Goal: Check status: Check status

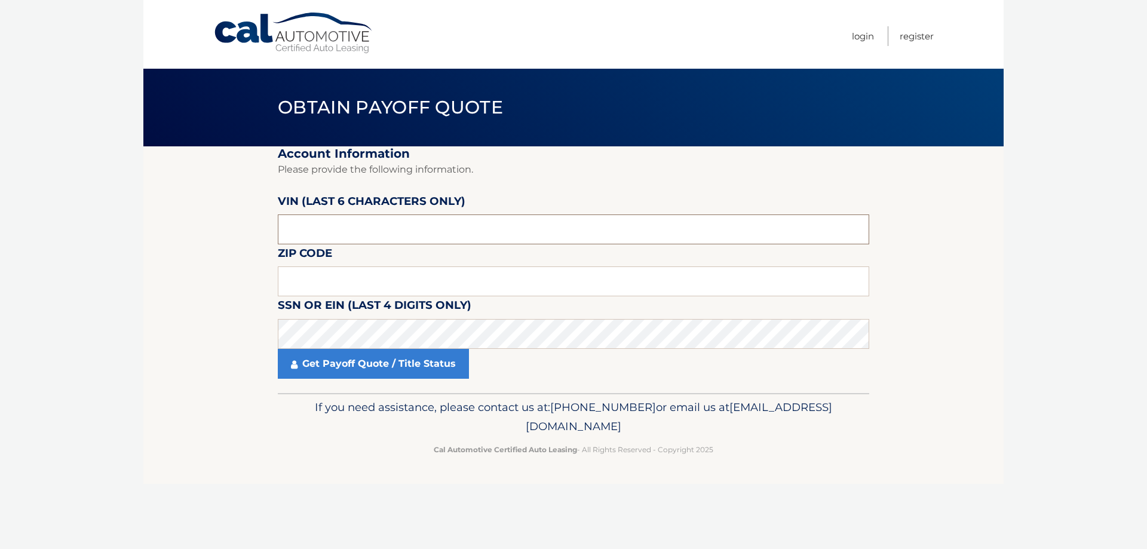
click at [348, 235] on input "text" at bounding box center [573, 229] width 591 height 30
paste input "P31375"
drag, startPoint x: 321, startPoint y: 238, endPoint x: 259, endPoint y: 235, distance: 62.2
click at [259, 235] on section "Account Information Please provide the following information. [PERSON_NAME] (la…" at bounding box center [573, 269] width 860 height 247
type input "P31375"
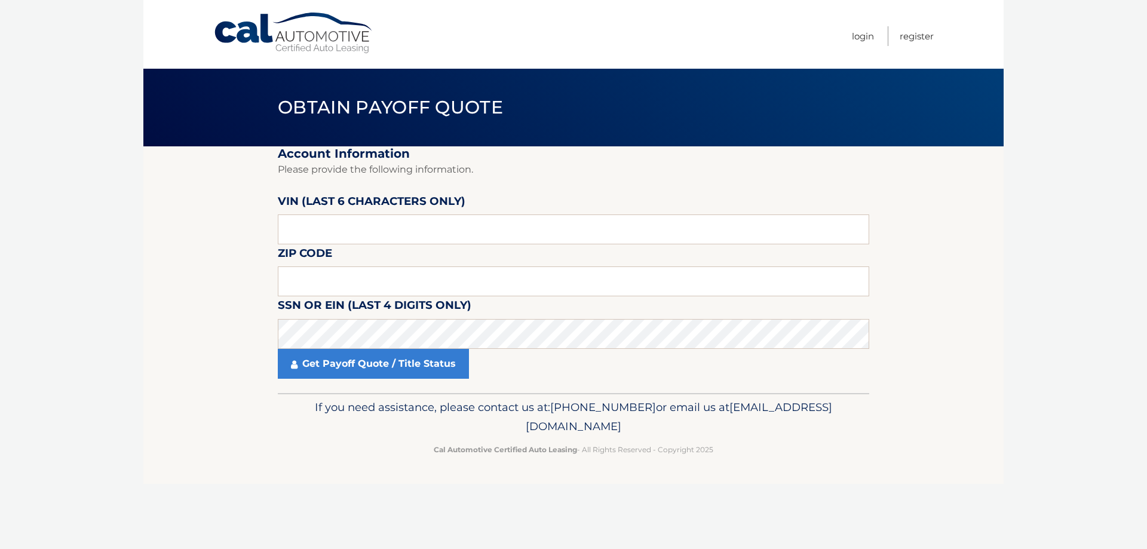
drag, startPoint x: 262, startPoint y: 228, endPoint x: 238, endPoint y: 173, distance: 59.4
click at [262, 227] on section "Account Information Please provide the following information. [PERSON_NAME] (la…" at bounding box center [573, 269] width 860 height 247
click at [352, 286] on input "text" at bounding box center [573, 281] width 591 height 30
click at [368, 364] on link "Get Payoff Quote / Title Status" at bounding box center [373, 364] width 191 height 30
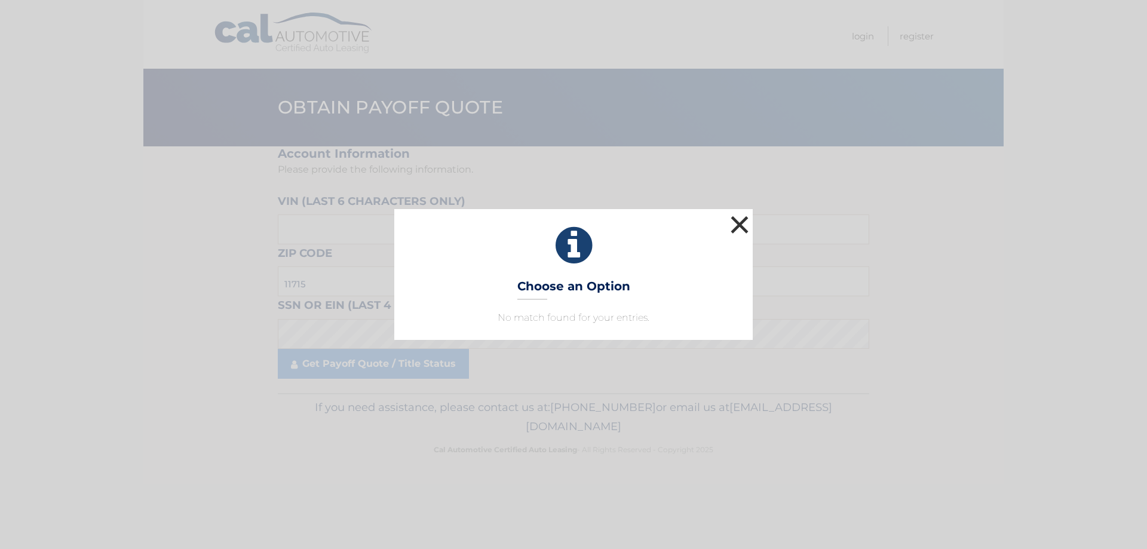
click at [738, 224] on button "×" at bounding box center [739, 225] width 24 height 24
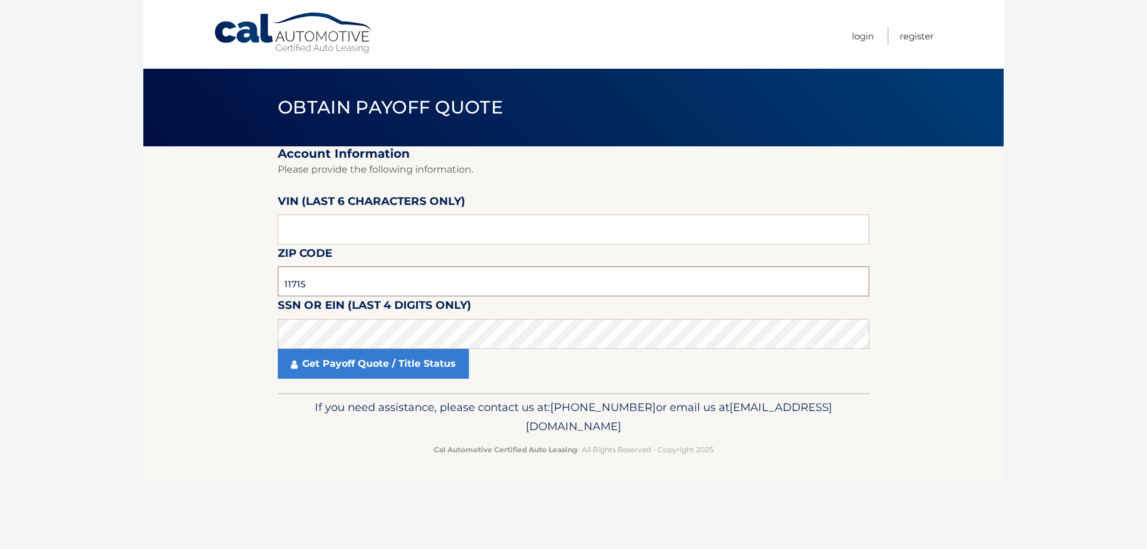
click at [341, 284] on input "11715" at bounding box center [573, 281] width 591 height 30
click at [348, 367] on link "Get Payoff Quote / Title Status" at bounding box center [373, 364] width 191 height 30
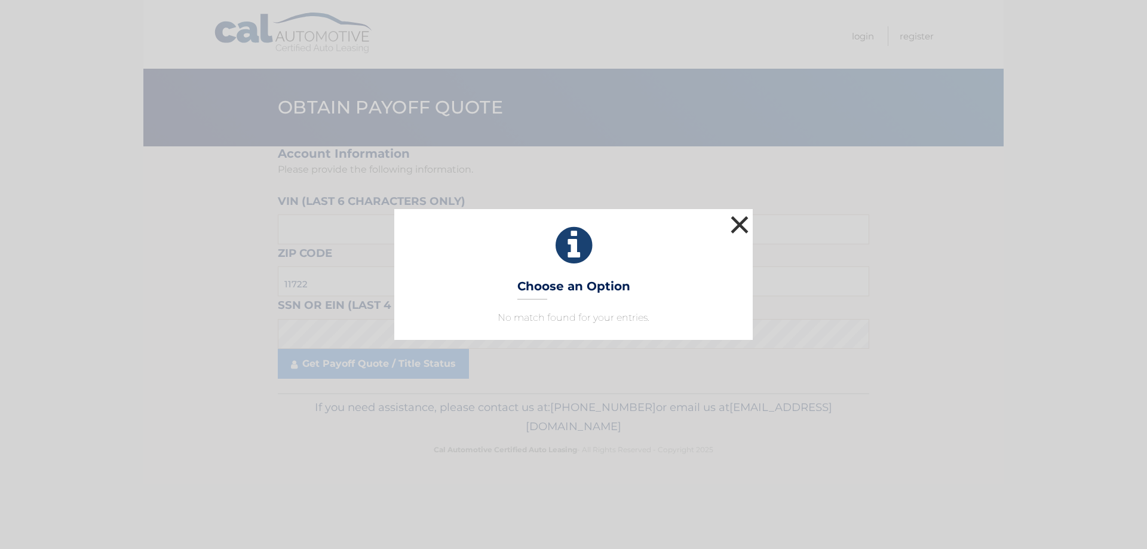
click at [737, 216] on button "×" at bounding box center [739, 225] width 24 height 24
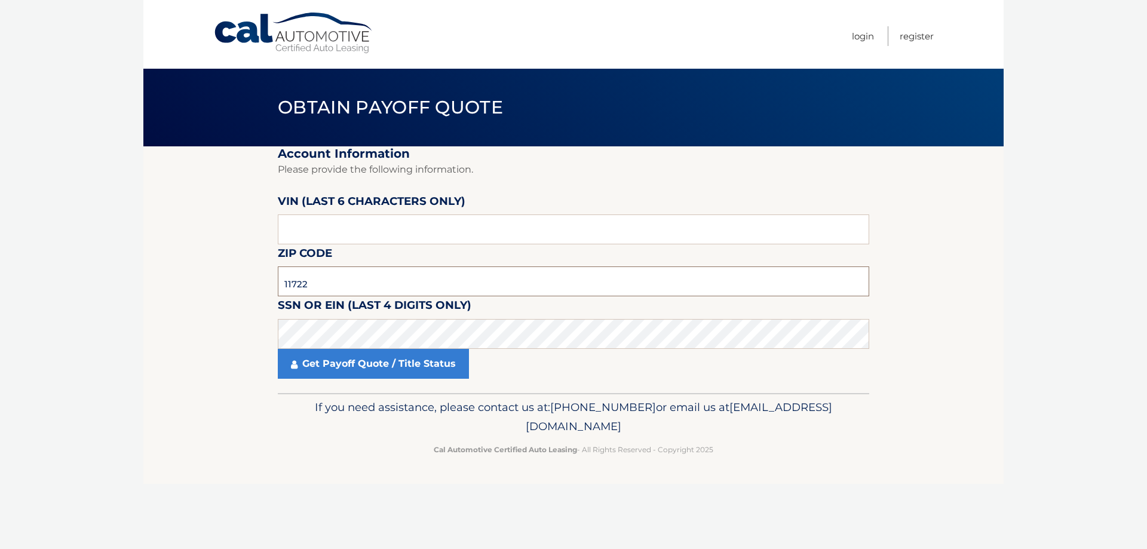
click at [358, 288] on input "11722" at bounding box center [573, 281] width 591 height 30
type input "11772"
click at [355, 366] on link "Get Payoff Quote / Title Status" at bounding box center [373, 364] width 191 height 30
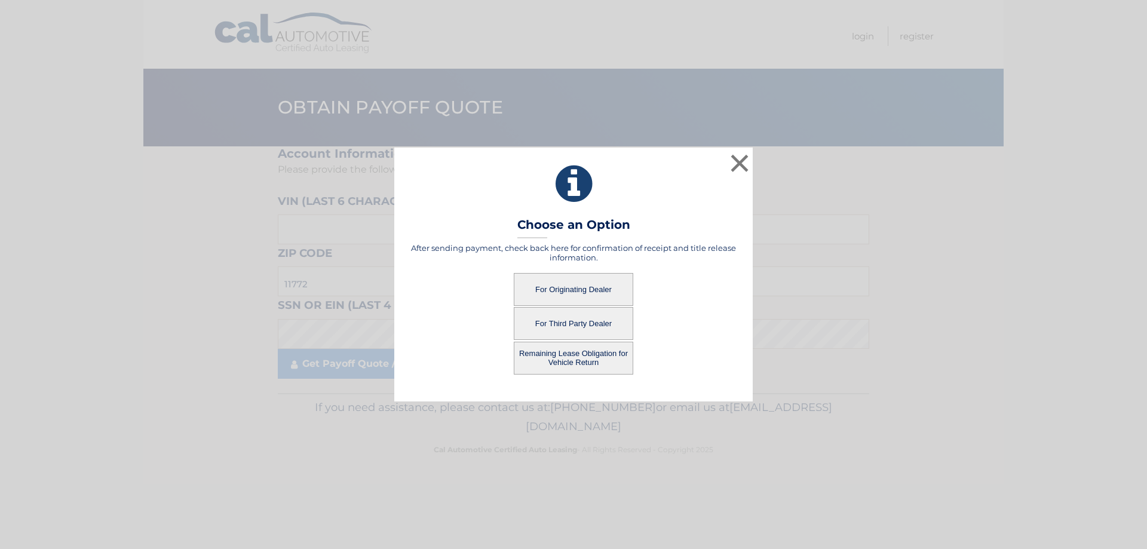
click at [571, 287] on button "For Originating Dealer" at bounding box center [573, 289] width 119 height 33
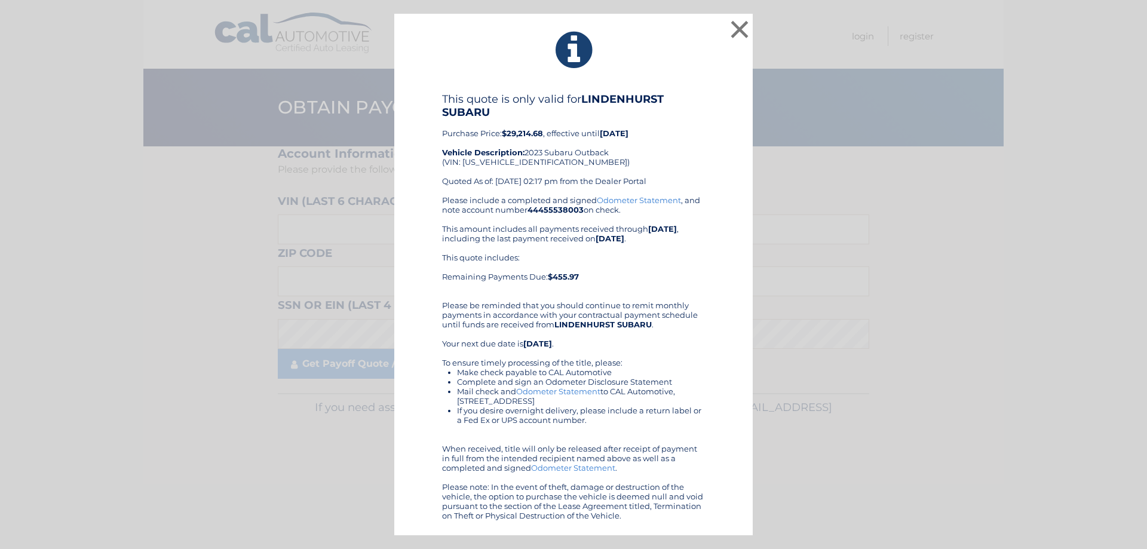
drag, startPoint x: 502, startPoint y: 133, endPoint x: 546, endPoint y: 133, distance: 43.6
click at [546, 133] on div "This quote is only valid for LINDENHURST SUBARU Purchase Price: $29,214.68 , ef…" at bounding box center [573, 144] width 263 height 103
click at [546, 140] on div "This quote is only valid for LINDENHURST SUBARU Purchase Price: $29,214.68 , ef…" at bounding box center [573, 144] width 263 height 103
drag, startPoint x: 548, startPoint y: 133, endPoint x: 501, endPoint y: 133, distance: 46.6
click at [501, 133] on div "This quote is only valid for LINDENHURST SUBARU Purchase Price: $29,214.68 , ef…" at bounding box center [573, 144] width 263 height 103
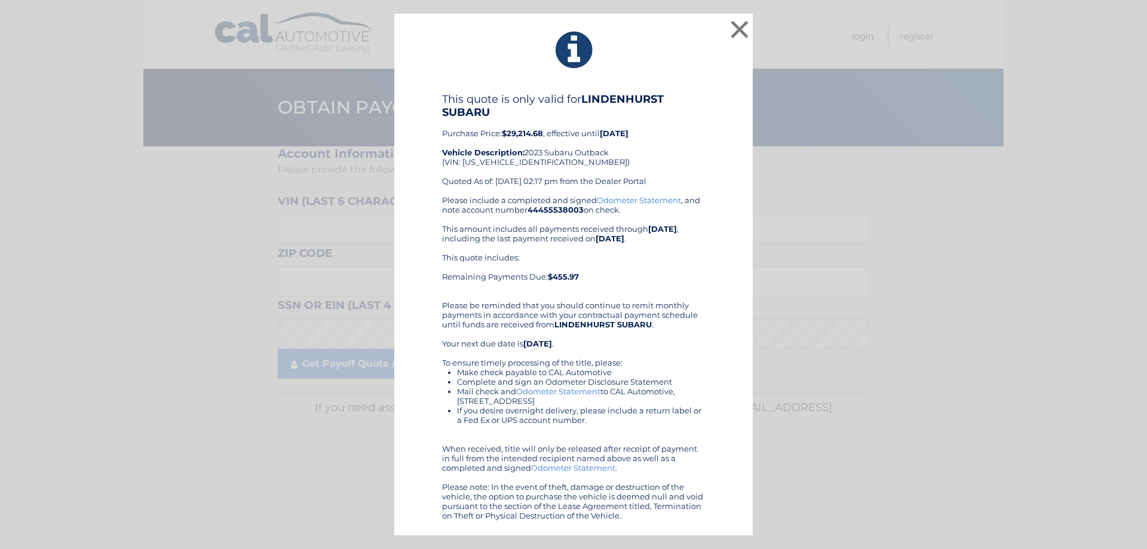
click at [505, 142] on div "This quote is only valid for LINDENHURST SUBARU Purchase Price: $29,214.68 , ef…" at bounding box center [573, 144] width 263 height 103
drag, startPoint x: 507, startPoint y: 135, endPoint x: 546, endPoint y: 136, distance: 38.8
click at [546, 136] on div "This quote is only valid for LINDENHURST SUBARU Purchase Price: $29,214.68 , ef…" at bounding box center [573, 144] width 263 height 103
click at [546, 137] on div "This quote is only valid for LINDENHURST SUBARU Purchase Price: $29,214.68 , ef…" at bounding box center [573, 144] width 263 height 103
drag, startPoint x: 546, startPoint y: 132, endPoint x: 501, endPoint y: 134, distance: 45.4
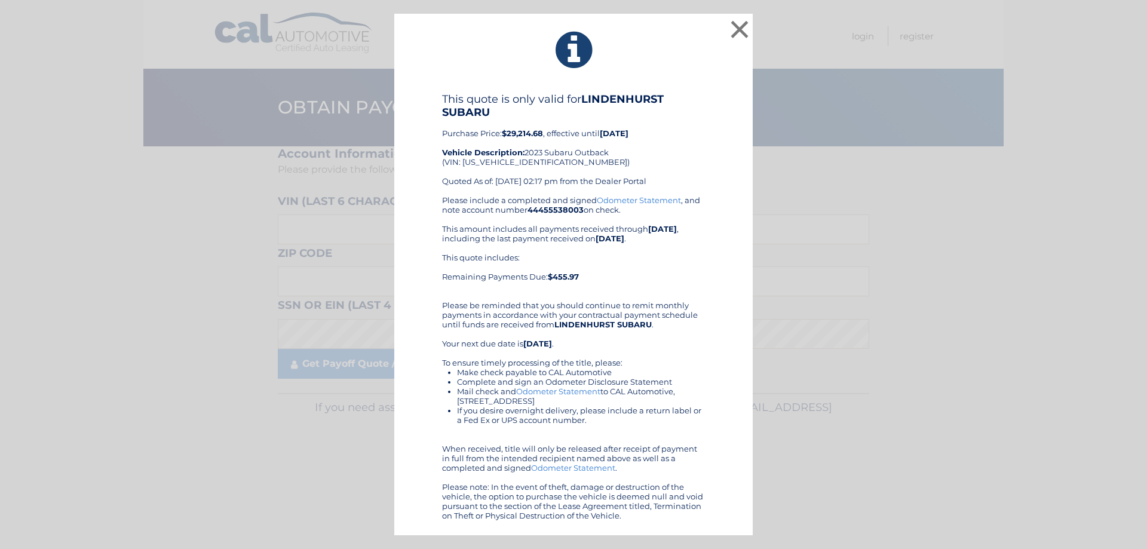
click at [501, 134] on div "This quote is only valid for LINDENHURST SUBARU Purchase Price: $29,214.68 , ef…" at bounding box center [573, 144] width 263 height 103
click at [503, 140] on div "This quote is only valid for LINDENHURST SUBARU Purchase Price: $29,214.68 , ef…" at bounding box center [573, 144] width 263 height 103
drag, startPoint x: 503, startPoint y: 137, endPoint x: 548, endPoint y: 136, distance: 44.8
click at [548, 136] on div "This quote is only valid for LINDENHURST SUBARU Purchase Price: $29,214.68 , ef…" at bounding box center [573, 144] width 263 height 103
click at [546, 145] on div "This quote is only valid for LINDENHURST SUBARU Purchase Price: $29,214.68 , ef…" at bounding box center [573, 144] width 263 height 103
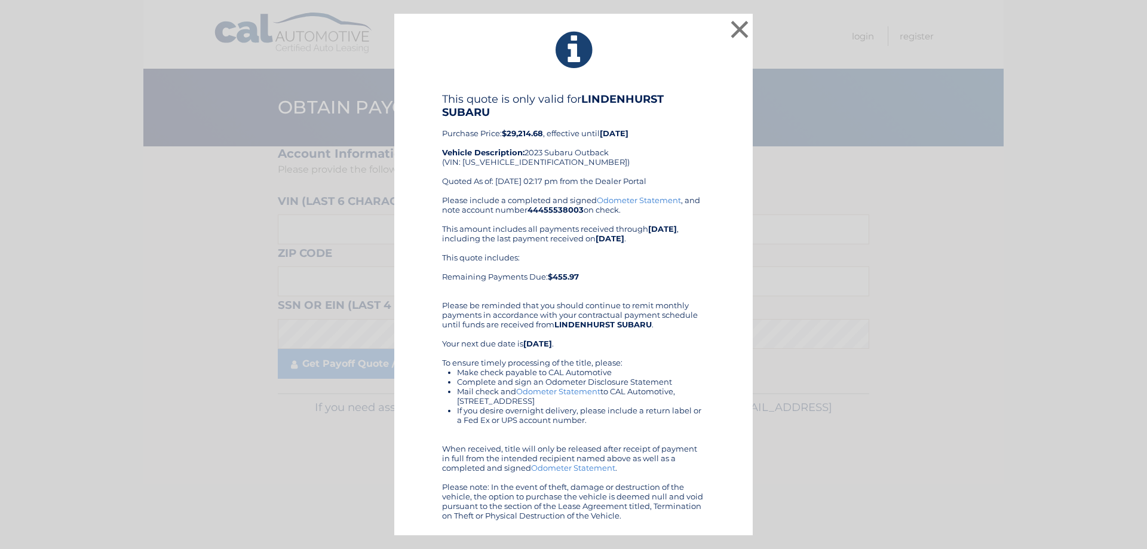
drag, startPoint x: 546, startPoint y: 135, endPoint x: 502, endPoint y: 136, distance: 43.6
click at [502, 136] on div "This quote is only valid for LINDENHURST SUBARU Purchase Price: $29,214.68 , ef…" at bounding box center [573, 144] width 263 height 103
click at [505, 140] on div "This quote is only valid for LINDENHURST SUBARU Purchase Price: $29,214.68 , ef…" at bounding box center [573, 144] width 263 height 103
drag, startPoint x: 502, startPoint y: 134, endPoint x: 552, endPoint y: 135, distance: 50.2
click at [552, 135] on div "This quote is only valid for LINDENHURST SUBARU Purchase Price: $29,214.68 , ef…" at bounding box center [573, 144] width 263 height 103
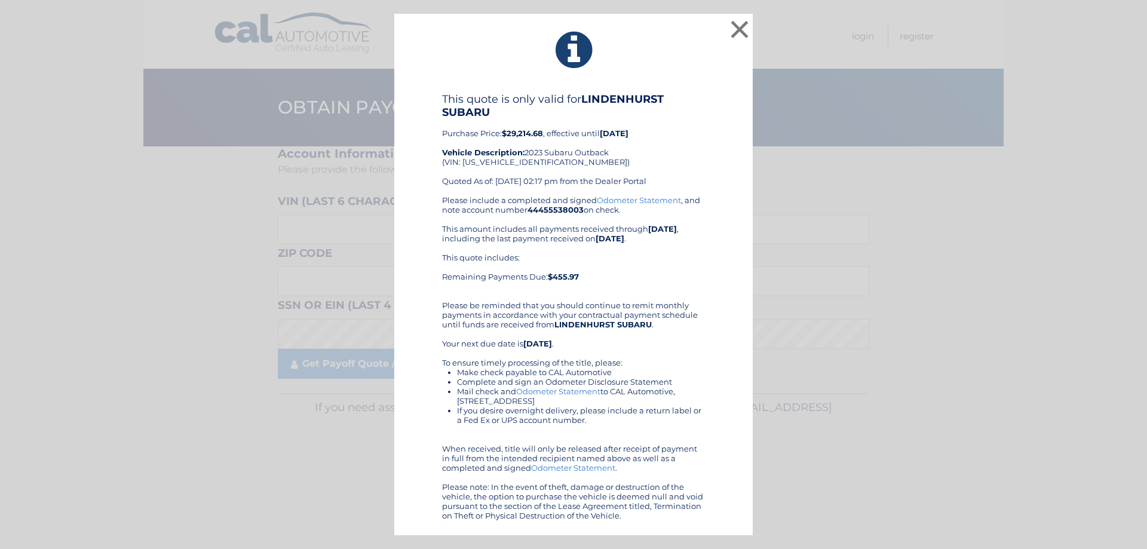
click at [548, 141] on div "This quote is only valid for LINDENHURST SUBARU Purchase Price: $29,214.68 , ef…" at bounding box center [573, 144] width 263 height 103
drag, startPoint x: 547, startPoint y: 133, endPoint x: 506, endPoint y: 136, distance: 40.7
click at [506, 136] on div "This quote is only valid for LINDENHURST SUBARU Purchase Price: $29,214.68 , ef…" at bounding box center [573, 144] width 263 height 103
click at [505, 140] on div "This quote is only valid for LINDENHURST SUBARU Purchase Price: $29,214.68 , ef…" at bounding box center [573, 144] width 263 height 103
drag, startPoint x: 505, startPoint y: 133, endPoint x: 520, endPoint y: 134, distance: 15.5
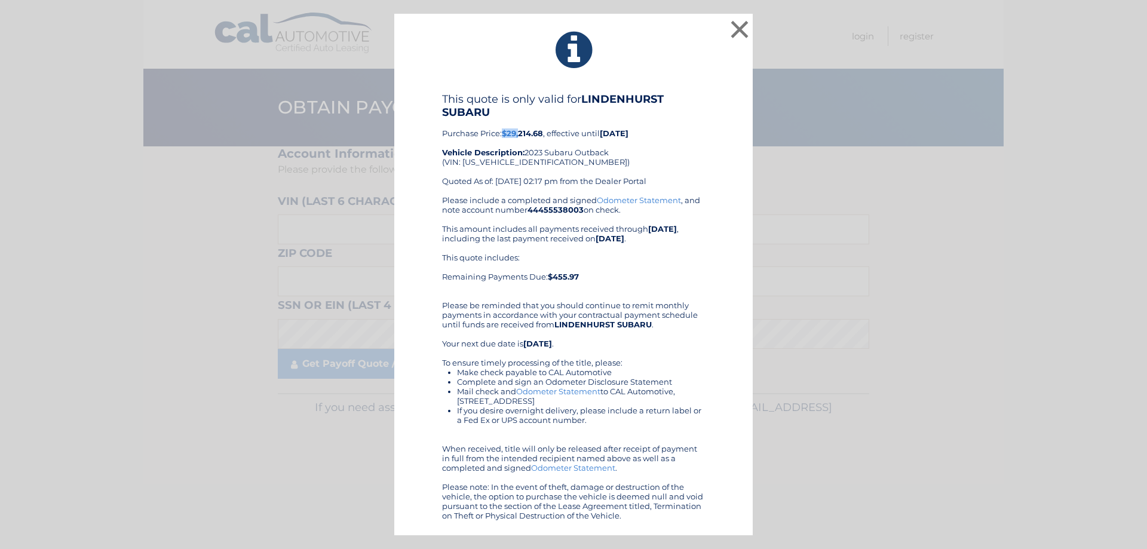
click at [520, 134] on b "$29,214.68" at bounding box center [522, 133] width 41 height 10
click at [521, 140] on div "This quote is only valid for LINDENHURST SUBARU Purchase Price: $29,214.68 , ef…" at bounding box center [573, 144] width 263 height 103
drag, startPoint x: 500, startPoint y: 135, endPoint x: 552, endPoint y: 134, distance: 52.6
click at [552, 134] on div "This quote is only valid for LINDENHURST SUBARU Purchase Price: $29,214.68 , ef…" at bounding box center [573, 144] width 263 height 103
click at [551, 142] on div "This quote is only valid for LINDENHURST SUBARU Purchase Price: $29,214.68 , ef…" at bounding box center [573, 144] width 263 height 103
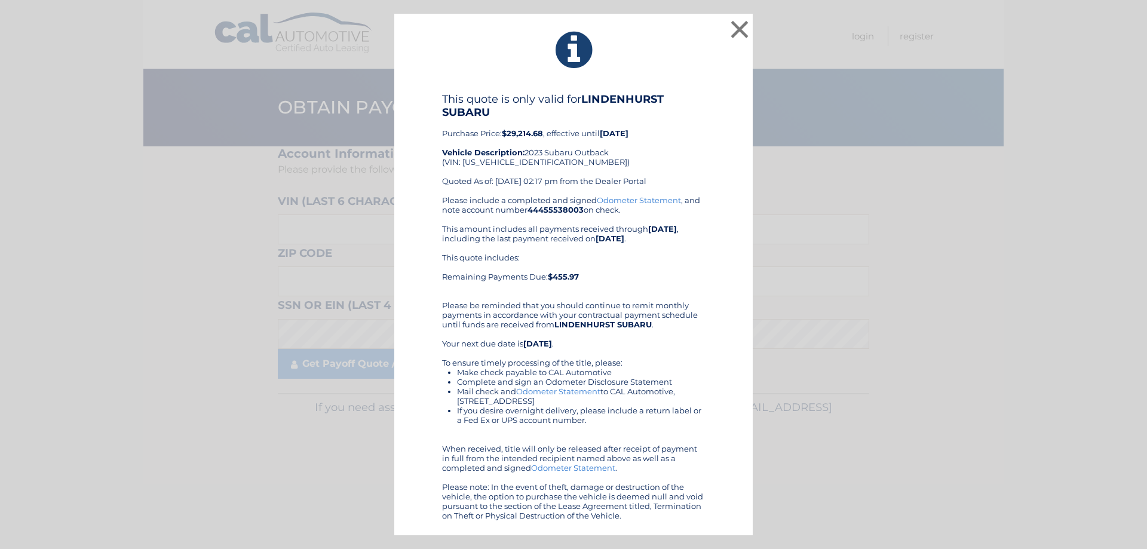
drag, startPoint x: 545, startPoint y: 131, endPoint x: 501, endPoint y: 138, distance: 44.8
click at [501, 138] on div "This quote is only valid for LINDENHURST SUBARU Purchase Price: $29,214.68 , ef…" at bounding box center [573, 144] width 263 height 103
click at [505, 143] on div "This quote is only valid for LINDENHURST SUBARU Purchase Price: $29,214.68 , ef…" at bounding box center [573, 144] width 263 height 103
drag, startPoint x: 504, startPoint y: 133, endPoint x: 542, endPoint y: 134, distance: 38.3
click at [542, 134] on b "$29,214.68" at bounding box center [522, 133] width 41 height 10
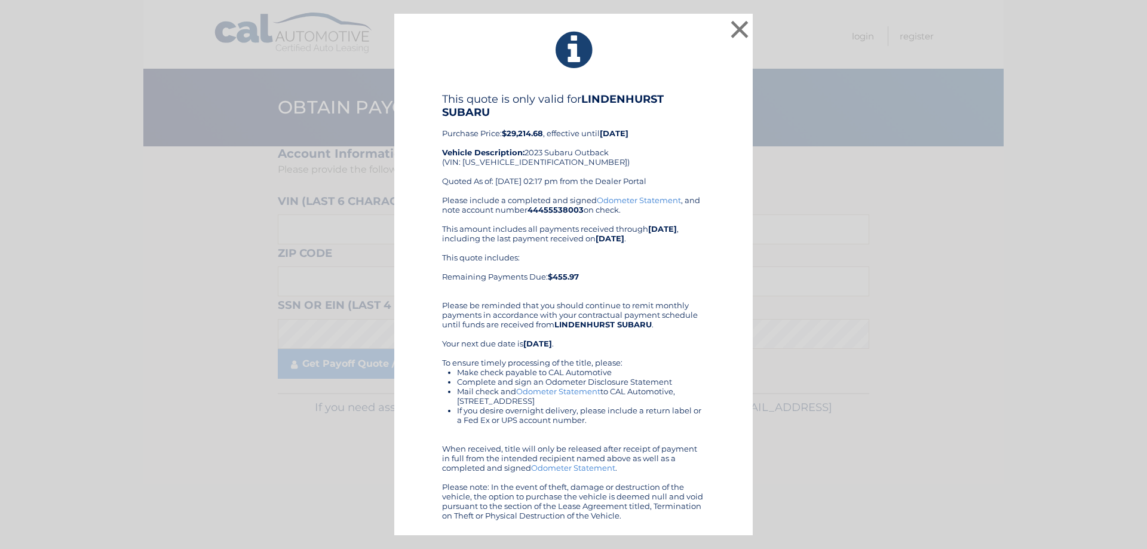
click at [549, 140] on div "This quote is only valid for LINDENHURST SUBARU Purchase Price: $29,214.68 , ef…" at bounding box center [573, 144] width 263 height 103
drag, startPoint x: 504, startPoint y: 132, endPoint x: 548, endPoint y: 131, distance: 44.2
click at [548, 131] on div "This quote is only valid for LINDENHURST SUBARU Purchase Price: $29,214.68 , ef…" at bounding box center [573, 144] width 263 height 103
click at [543, 133] on b "$29,214.68" at bounding box center [522, 133] width 41 height 10
drag, startPoint x: 544, startPoint y: 131, endPoint x: 504, endPoint y: 136, distance: 40.4
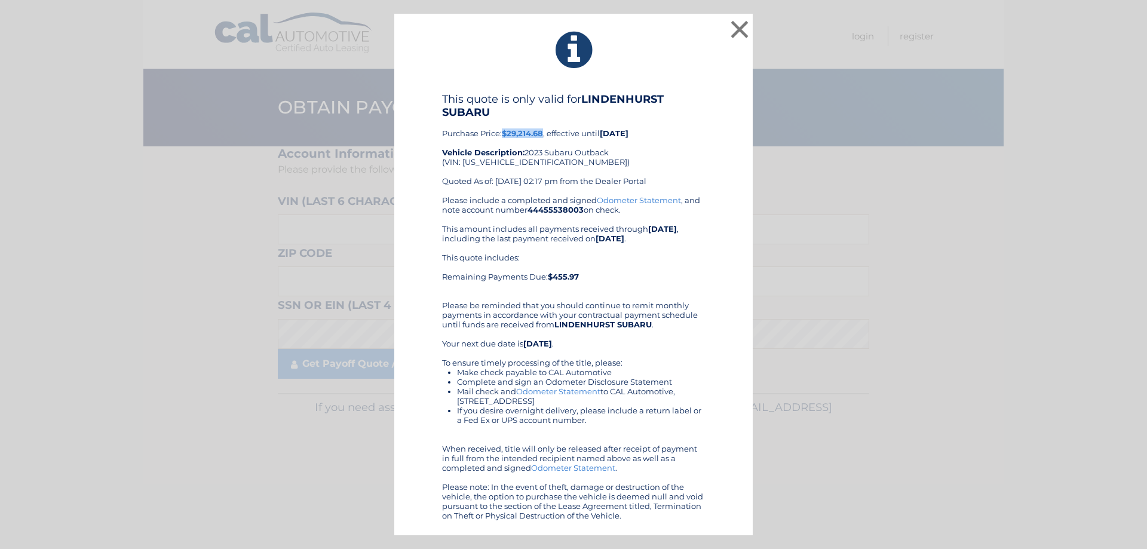
click at [504, 136] on b "$29,214.68" at bounding box center [522, 133] width 41 height 10
click at [505, 139] on div "This quote is only valid for LINDENHURST SUBARU Purchase Price: $29,214.68 , ef…" at bounding box center [573, 144] width 263 height 103
drag, startPoint x: 506, startPoint y: 133, endPoint x: 539, endPoint y: 136, distance: 32.3
click at [539, 136] on b "$29,214.68" at bounding box center [522, 133] width 41 height 10
click at [533, 141] on div "This quote is only valid for LINDENHURST SUBARU Purchase Price: $29,214.68 , ef…" at bounding box center [573, 144] width 263 height 103
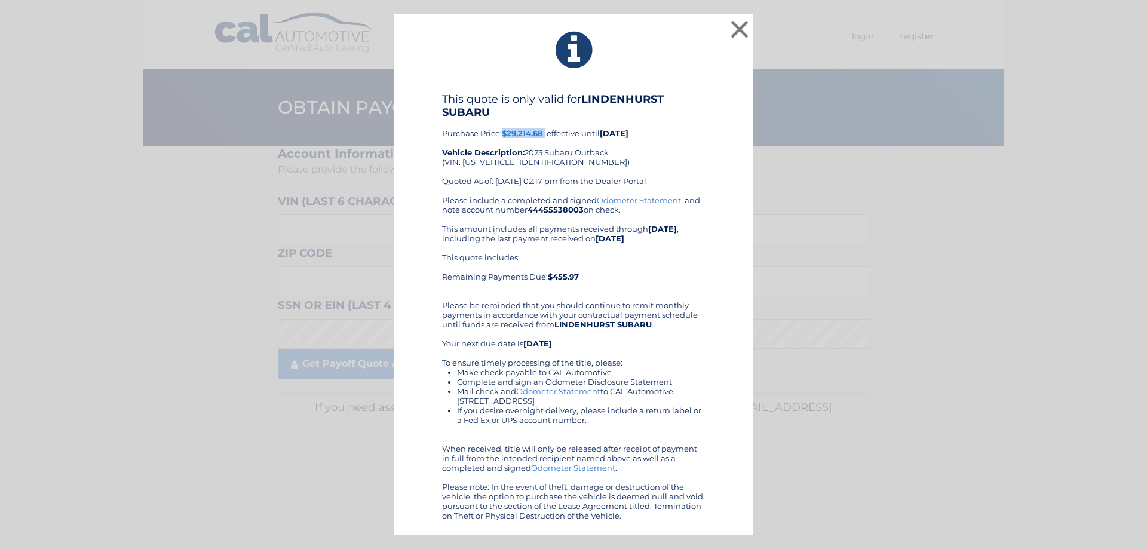
drag, startPoint x: 503, startPoint y: 133, endPoint x: 548, endPoint y: 132, distance: 44.8
click at [548, 132] on div "This quote is only valid for LINDENHURST SUBARU Purchase Price: $29,214.68 , ef…" at bounding box center [573, 144] width 263 height 103
click at [545, 138] on div "This quote is only valid for LINDENHURST SUBARU Purchase Price: $29,214.68 , ef…" at bounding box center [573, 144] width 263 height 103
drag, startPoint x: 546, startPoint y: 133, endPoint x: 502, endPoint y: 139, distance: 44.6
click at [502, 139] on div "This quote is only valid for LINDENHURST SUBARU Purchase Price: $29,214.68 , ef…" at bounding box center [573, 144] width 263 height 103
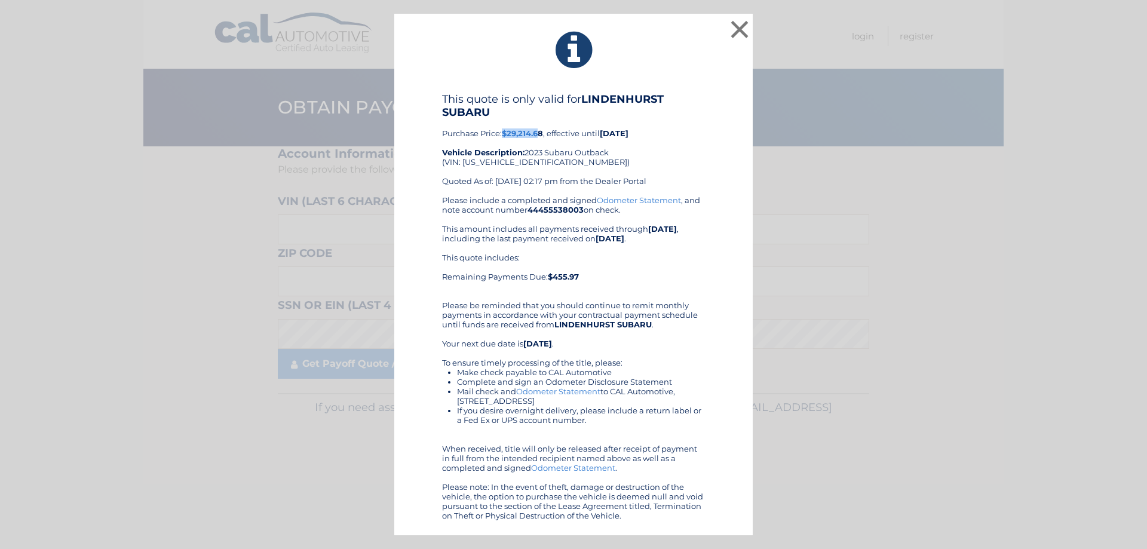
drag, startPoint x: 503, startPoint y: 135, endPoint x: 542, endPoint y: 136, distance: 39.4
click at [542, 136] on div "This quote is only valid for LINDENHURST SUBARU Purchase Price: $29,214.68 , ef…" at bounding box center [573, 144] width 263 height 103
click at [548, 135] on div "This quote is only valid for LINDENHURST SUBARU Purchase Price: $29,214.68 , ef…" at bounding box center [573, 144] width 263 height 103
drag, startPoint x: 548, startPoint y: 135, endPoint x: 517, endPoint y: 134, distance: 31.1
click at [517, 134] on div "This quote is only valid for LINDENHURST SUBARU Purchase Price: $29,214.68 , ef…" at bounding box center [573, 144] width 263 height 103
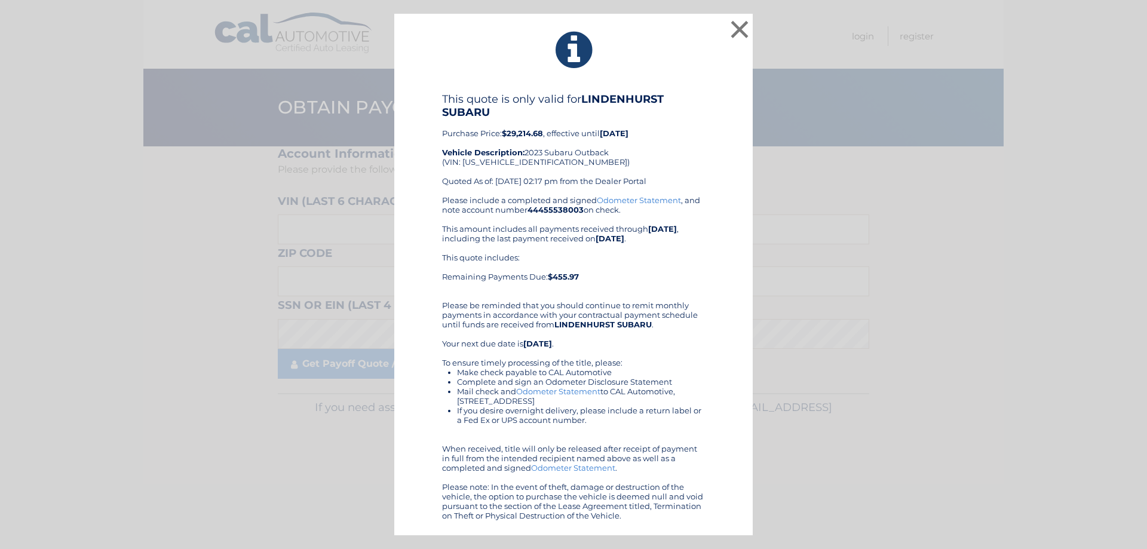
click at [514, 142] on div "This quote is only valid for LINDENHURST SUBARU Purchase Price: $29,214.68 , ef…" at bounding box center [573, 144] width 263 height 103
drag, startPoint x: 503, startPoint y: 131, endPoint x: 650, endPoint y: 130, distance: 147.5
click at [650, 130] on div "This quote is only valid for LINDENHURST SUBARU Purchase Price: $29,214.68 , ef…" at bounding box center [573, 144] width 263 height 103
drag, startPoint x: 646, startPoint y: 133, endPoint x: 504, endPoint y: 134, distance: 141.5
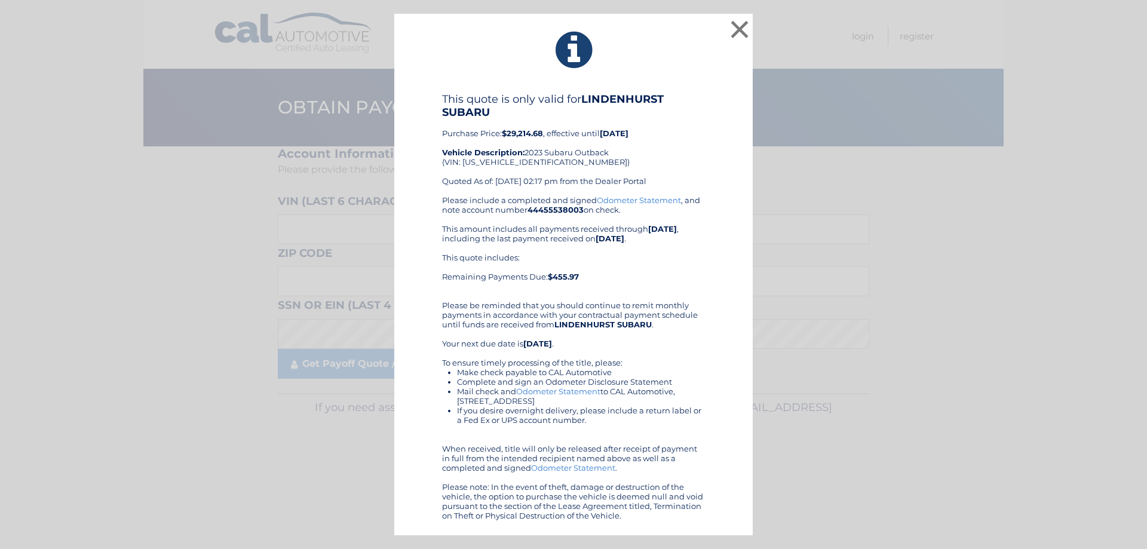
click at [504, 134] on div "This quote is only valid for LINDENHURST SUBARU Purchase Price: $29,214.68 , ef…" at bounding box center [573, 144] width 263 height 103
click at [503, 134] on b "$29,214.68" at bounding box center [522, 133] width 41 height 10
drag, startPoint x: 503, startPoint y: 134, endPoint x: 641, endPoint y: 134, distance: 138.0
click at [641, 134] on div "This quote is only valid for LINDENHURST SUBARU Purchase Price: $29,214.68 , ef…" at bounding box center [573, 144] width 263 height 103
click at [647, 131] on div "This quote is only valid for LINDENHURST SUBARU Purchase Price: $29,214.68 , ef…" at bounding box center [573, 144] width 263 height 103
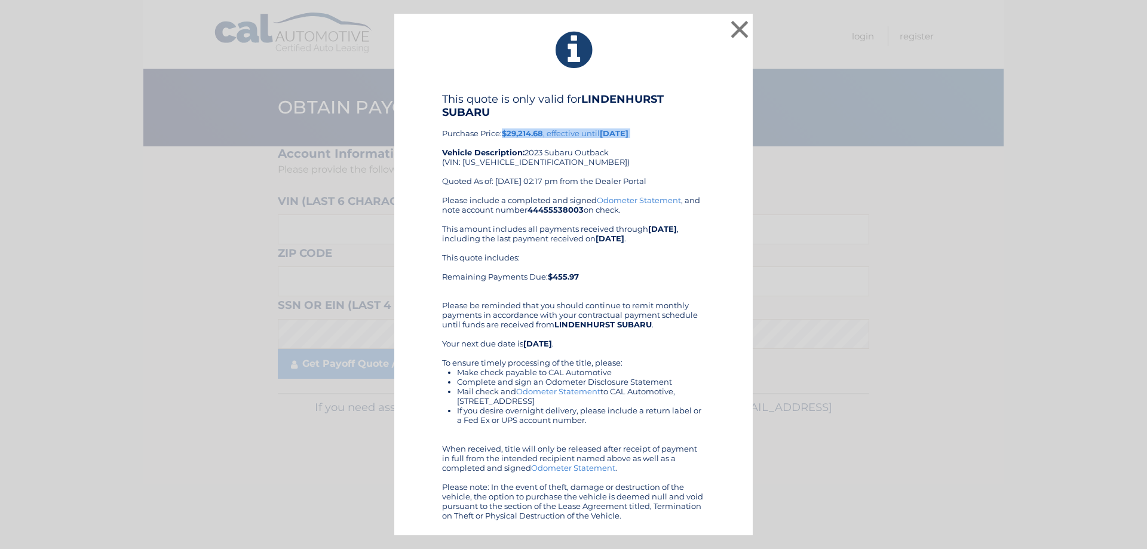
drag, startPoint x: 647, startPoint y: 131, endPoint x: 505, endPoint y: 134, distance: 141.6
click at [505, 134] on div "This quote is only valid for LINDENHURST SUBARU Purchase Price: $29,214.68 , ef…" at bounding box center [573, 144] width 263 height 103
click at [503, 134] on b "$29,214.68" at bounding box center [522, 133] width 41 height 10
drag, startPoint x: 503, startPoint y: 134, endPoint x: 650, endPoint y: 134, distance: 146.9
click at [650, 134] on div "This quote is only valid for LINDENHURST SUBARU Purchase Price: $29,214.68 , ef…" at bounding box center [573, 144] width 263 height 103
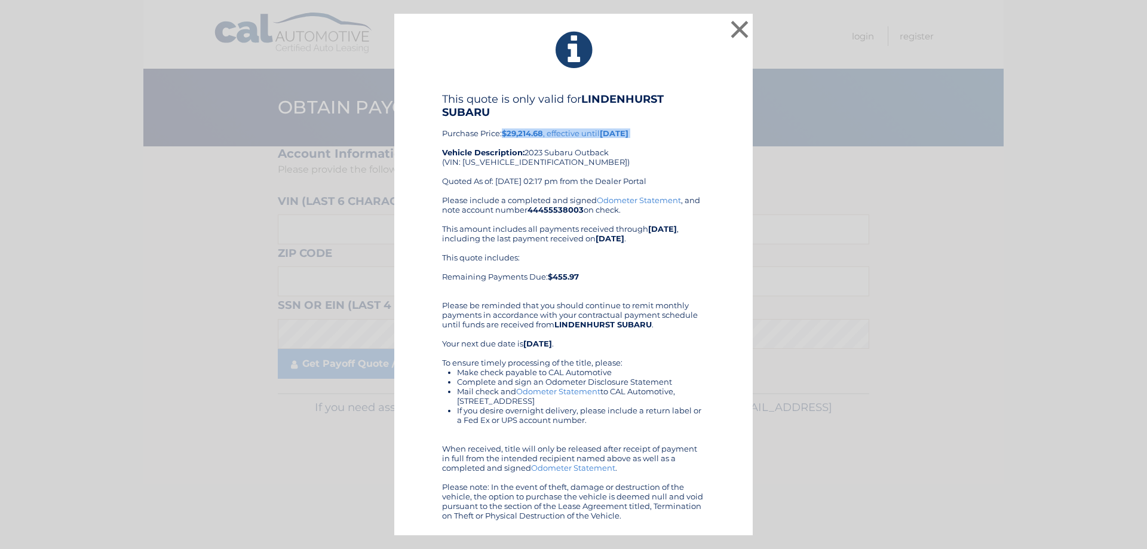
click at [650, 134] on div "This quote is only valid for LINDENHURST SUBARU Purchase Price: $29,214.68 , ef…" at bounding box center [573, 144] width 263 height 103
drag, startPoint x: 647, startPoint y: 131, endPoint x: 503, endPoint y: 131, distance: 143.3
click at [503, 131] on div "This quote is only valid for LINDENHURST SUBARU Purchase Price: $29,214.68 , ef…" at bounding box center [573, 144] width 263 height 103
click at [505, 136] on b "$29,214.68" at bounding box center [522, 133] width 41 height 10
drag, startPoint x: 505, startPoint y: 135, endPoint x: 650, endPoint y: 134, distance: 145.1
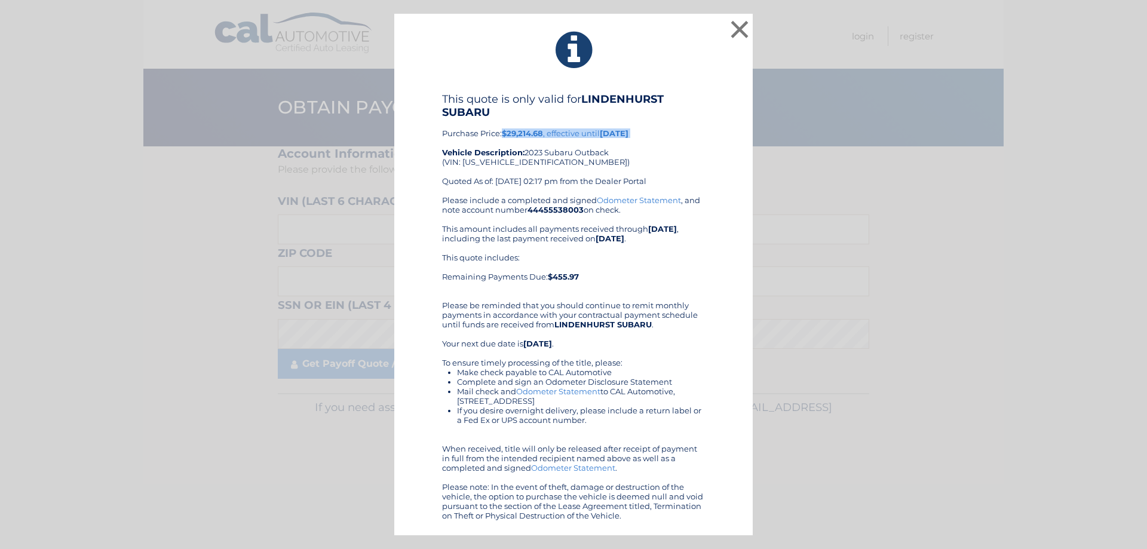
click at [650, 134] on div "This quote is only valid for LINDENHURST SUBARU Purchase Price: $29,214.68 , ef…" at bounding box center [573, 144] width 263 height 103
drag, startPoint x: 649, startPoint y: 134, endPoint x: 505, endPoint y: 133, distance: 143.9
click at [505, 133] on div "This quote is only valid for LINDENHURST SUBARU Purchase Price: $29,214.68 , ef…" at bounding box center [573, 144] width 263 height 103
click at [508, 143] on div "This quote is only valid for LINDENHURST SUBARU Purchase Price: $29,214.68 , ef…" at bounding box center [573, 144] width 263 height 103
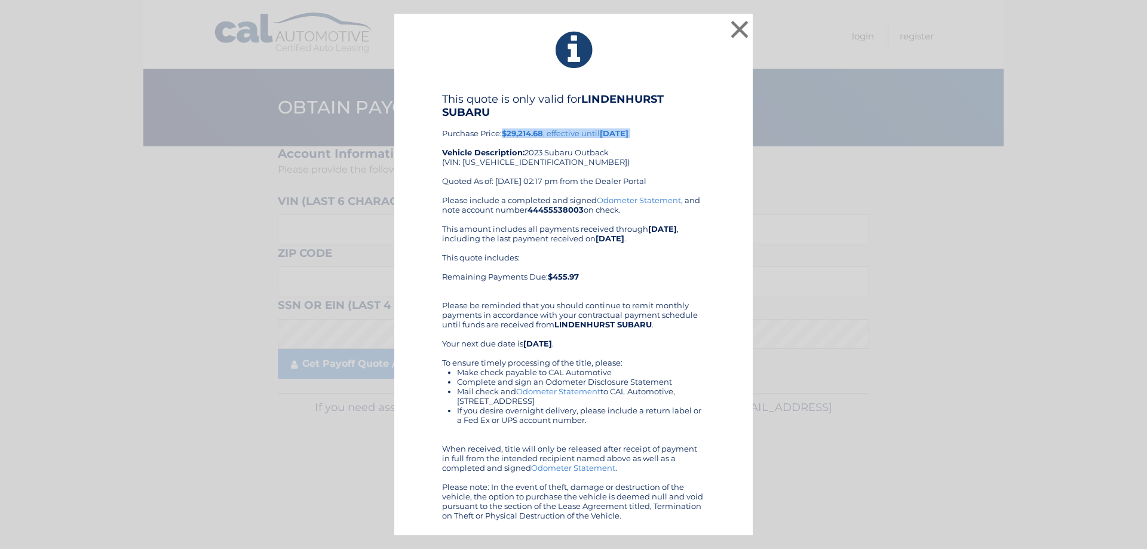
drag, startPoint x: 502, startPoint y: 133, endPoint x: 670, endPoint y: 137, distance: 167.9
click at [670, 137] on div "This quote is only valid for LINDENHURST SUBARU Purchase Price: $29,214.68 , ef…" at bounding box center [573, 144] width 263 height 103
click at [649, 138] on div "This quote is only valid for LINDENHURST SUBARU Purchase Price: $29,214.68 , ef…" at bounding box center [573, 144] width 263 height 103
drag, startPoint x: 649, startPoint y: 133, endPoint x: 502, endPoint y: 135, distance: 146.9
click at [502, 135] on div "This quote is only valid for LINDENHURST SUBARU Purchase Price: $29,214.68 , ef…" at bounding box center [573, 144] width 263 height 103
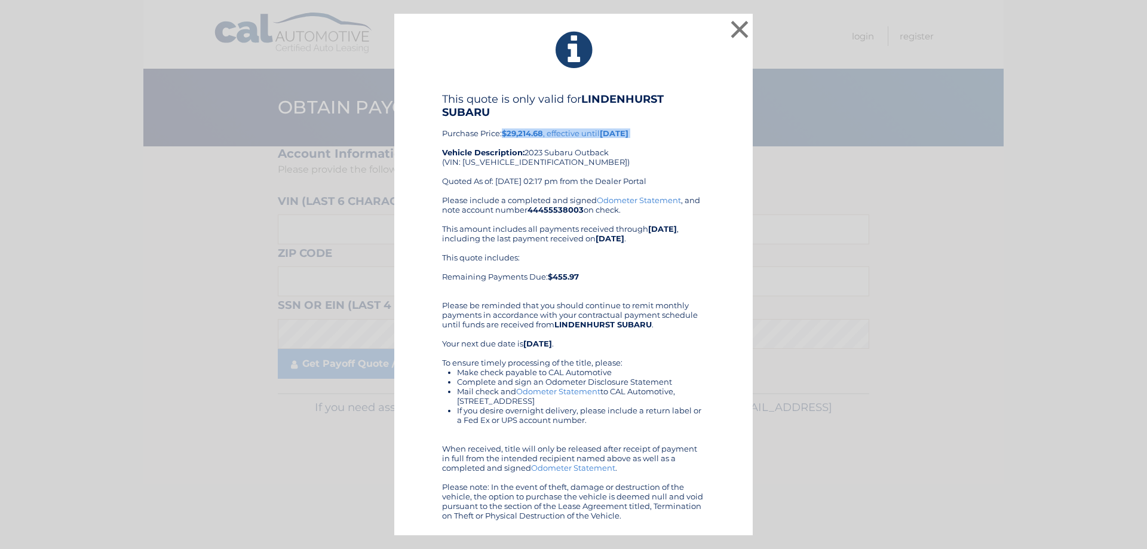
click at [504, 135] on b "$29,214.68" at bounding box center [522, 133] width 41 height 10
drag, startPoint x: 504, startPoint y: 134, endPoint x: 666, endPoint y: 137, distance: 162.5
click at [666, 137] on div "This quote is only valid for LINDENHURST SUBARU Purchase Price: $29,214.68 , ef…" at bounding box center [573, 144] width 263 height 103
click at [659, 137] on div "This quote is only valid for LINDENHURST SUBARU Purchase Price: $29,214.68 , ef…" at bounding box center [573, 144] width 263 height 103
drag, startPoint x: 655, startPoint y: 133, endPoint x: 505, endPoint y: 135, distance: 149.3
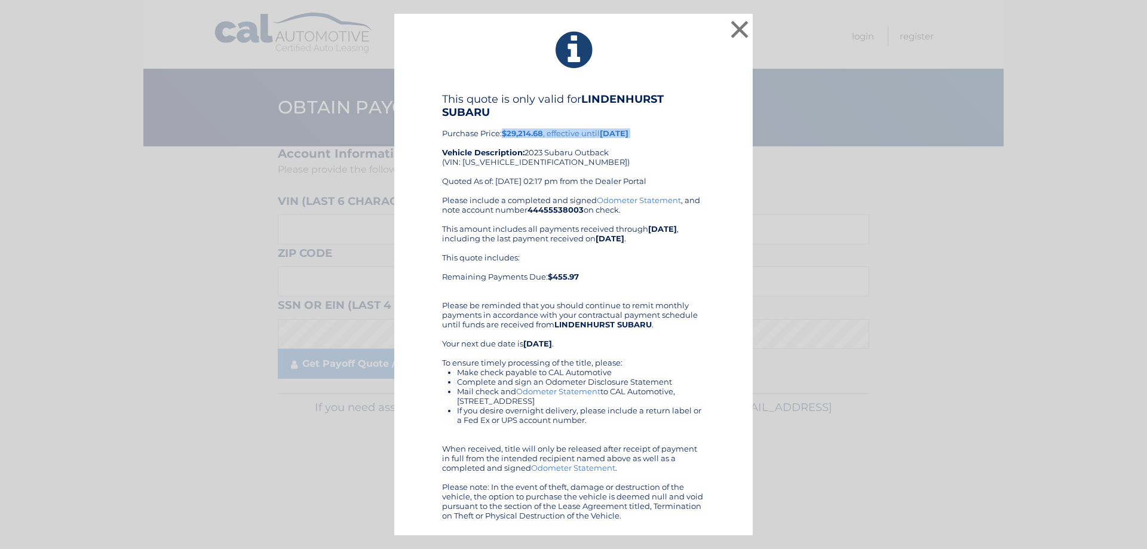
click at [505, 135] on div "This quote is only valid for LINDENHURST SUBARU Purchase Price: $29,214.68 , ef…" at bounding box center [573, 144] width 263 height 103
click at [506, 148] on strong "Vehicle Description:" at bounding box center [483, 153] width 82 height 10
drag, startPoint x: 503, startPoint y: 133, endPoint x: 654, endPoint y: 134, distance: 150.5
click at [654, 134] on div "This quote is only valid for LINDENHURST SUBARU Purchase Price: $29,214.68 , ef…" at bounding box center [573, 144] width 263 height 103
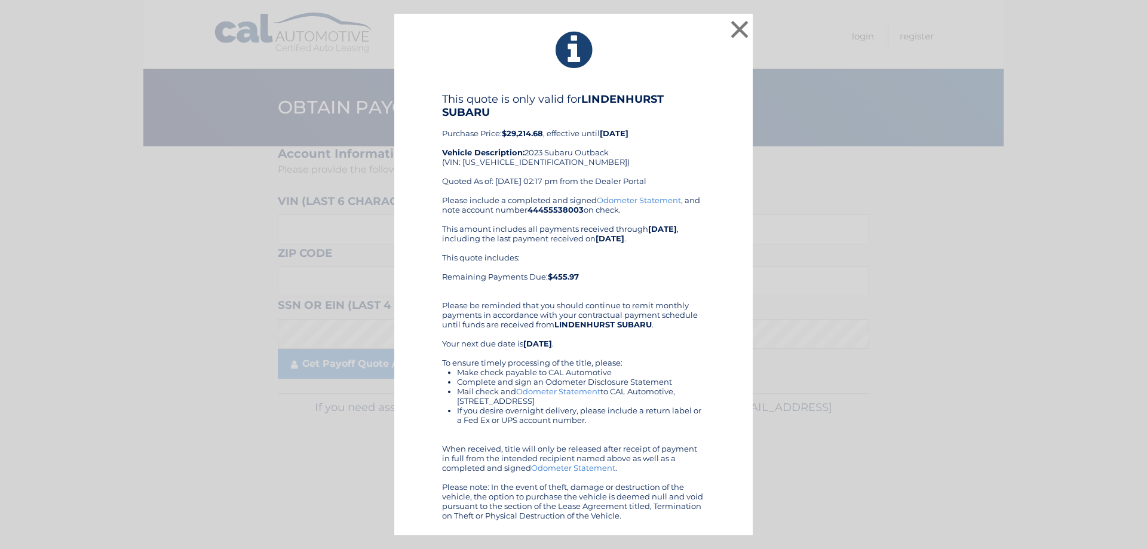
drag, startPoint x: 650, startPoint y: 133, endPoint x: 503, endPoint y: 131, distance: 147.5
click at [503, 131] on div "This quote is only valid for LINDENHURST SUBARU Purchase Price: $29,214.68 , ef…" at bounding box center [573, 144] width 263 height 103
click at [504, 126] on div "This quote is only valid for LINDENHURST SUBARU Purchase Price: $29,214.68 , ef…" at bounding box center [573, 144] width 263 height 103
